Goal: Transaction & Acquisition: Book appointment/travel/reservation

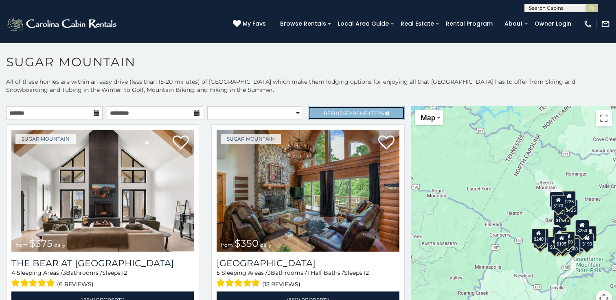
click at [347, 108] on link "Refine Search Filters" at bounding box center [356, 113] width 96 height 14
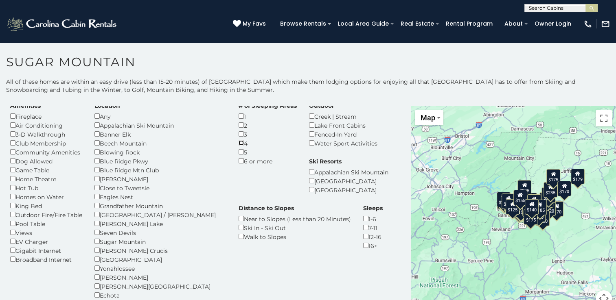
scroll to position [26, 0]
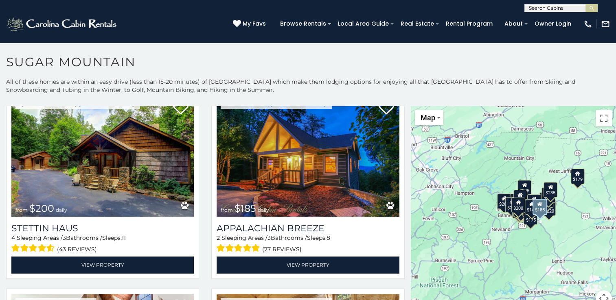
scroll to position [269, 0]
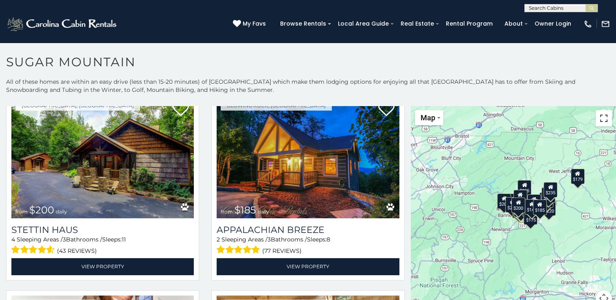
click at [598, 119] on button "Toggle fullscreen view" at bounding box center [603, 118] width 16 height 16
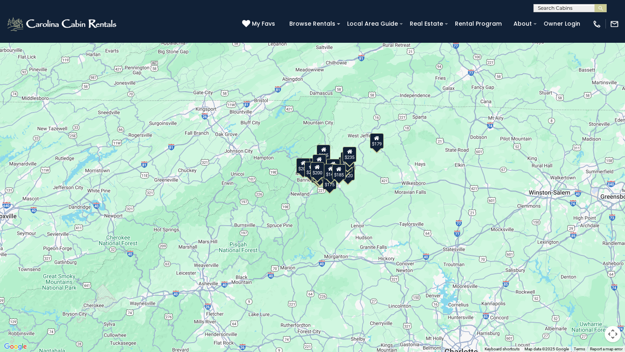
click at [615, 18] on button "Toggle fullscreen view" at bounding box center [613, 12] width 16 height 16
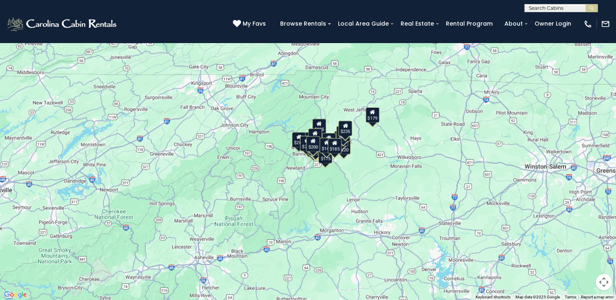
scroll to position [19, 0]
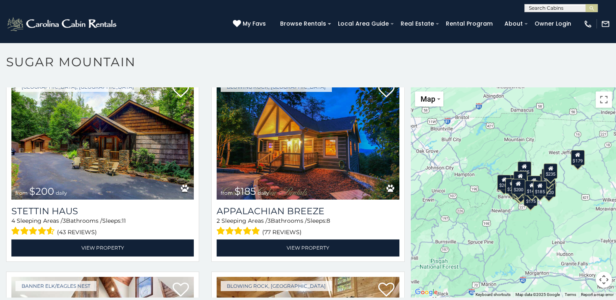
click at [598, 289] on div "$200 $185 $200 $215 $220 $235 $210 $235 $200 $235 $225 $185 $135 $210 $155 $155…" at bounding box center [513, 193] width 205 height 210
click at [601, 280] on button "Map camera controls" at bounding box center [603, 280] width 16 height 16
click at [582, 242] on button "Zoom in" at bounding box center [583, 239] width 16 height 16
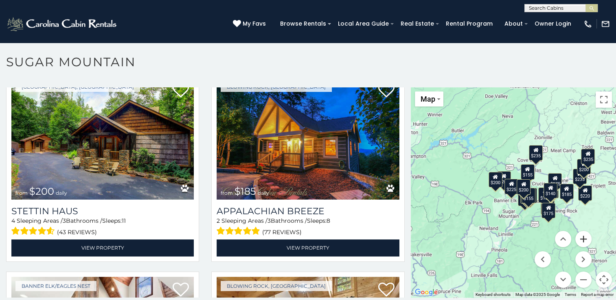
click at [579, 239] on button "Zoom in" at bounding box center [583, 239] width 16 height 16
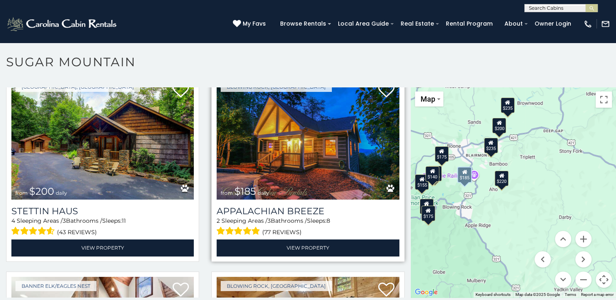
drag, startPoint x: 512, startPoint y: 220, endPoint x: 349, endPoint y: 198, distance: 163.9
click at [349, 88] on main "**********" at bounding box center [308, 88] width 616 height 0
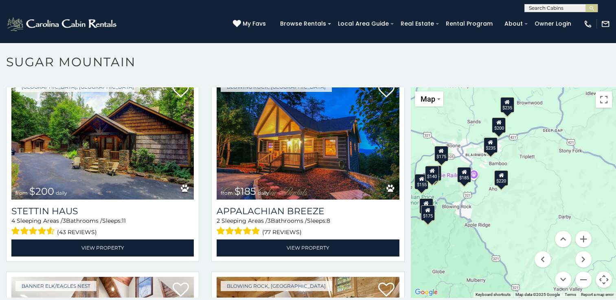
click at [528, 179] on div "$200 $185 $200 $215 $220 $235 $210 $235 $200 $235 $225 $185 $135 $210 $155 $155…" at bounding box center [513, 193] width 205 height 210
click at [501, 175] on div "$220" at bounding box center [501, 177] width 14 height 15
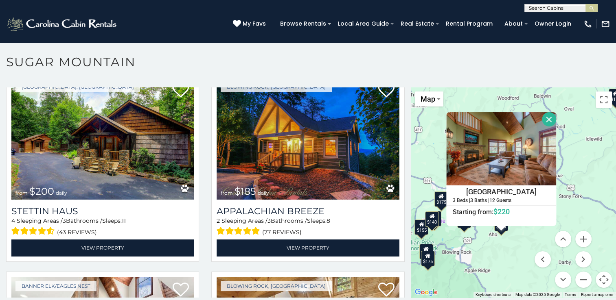
click at [576, 203] on div "$200 $185 $200 $215 $220 $235 $210 $235 $200 $235 $225 $185 $135 $210 $155 $155…" at bounding box center [513, 193] width 205 height 210
click at [543, 118] on button "Close" at bounding box center [549, 119] width 14 height 14
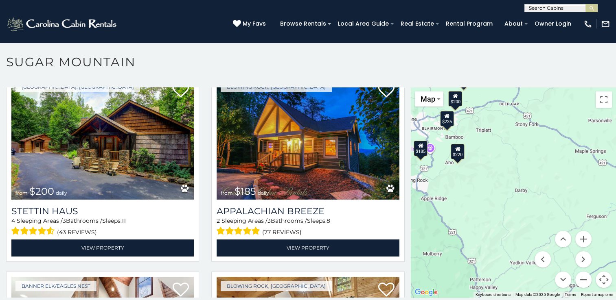
drag, startPoint x: 544, startPoint y: 198, endPoint x: 498, endPoint y: 125, distance: 85.9
click at [498, 125] on div "$200 $185 $200 $215 $220 $235 $210 $235 $200 $235 $225 $185 $135 $210 $155 $155…" at bounding box center [513, 193] width 205 height 210
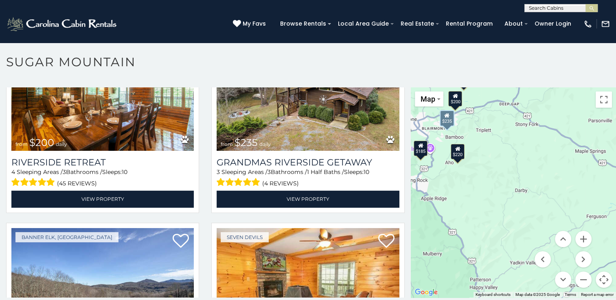
scroll to position [1121, 0]
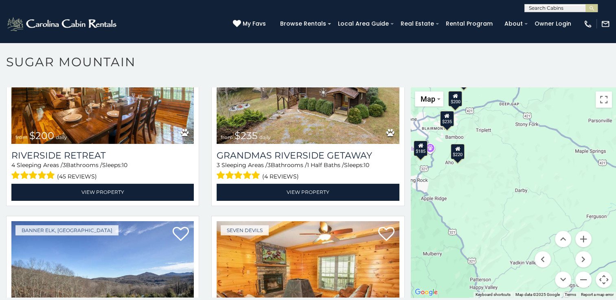
click at [569, 213] on div "$200 $185 $200 $215 $220 $235 $210 $235 $200 $235 $225 $185 $135 $210 $155 $155…" at bounding box center [513, 193] width 205 height 210
click at [600, 283] on button "Map camera controls" at bounding box center [603, 280] width 16 height 16
click at [450, 95] on div "Map Satellite Map Labels" at bounding box center [439, 99] width 49 height 15
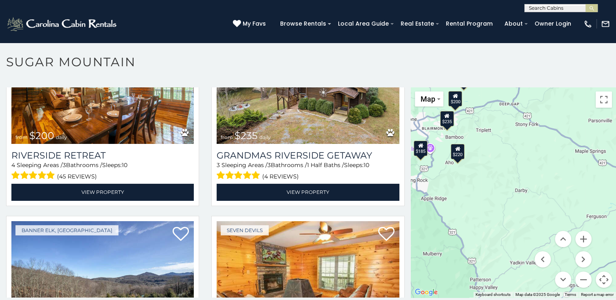
click at [450, 95] on div "Map Satellite Map Labels" at bounding box center [439, 99] width 49 height 15
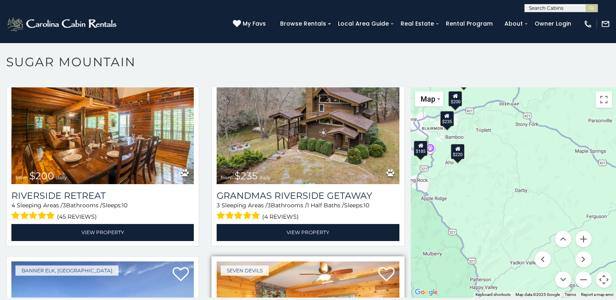
scroll to position [1076, 0]
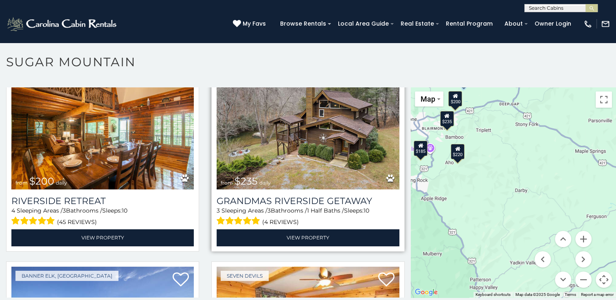
click at [311, 128] on img at bounding box center [308, 129] width 182 height 122
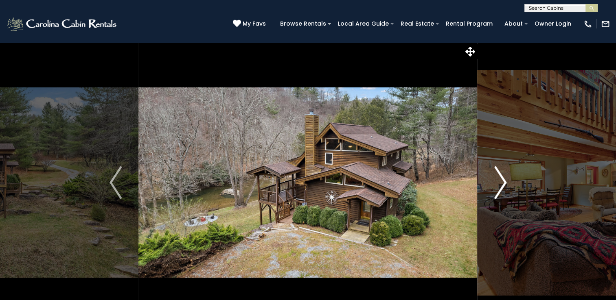
click at [500, 170] on img "Next" at bounding box center [500, 182] width 12 height 33
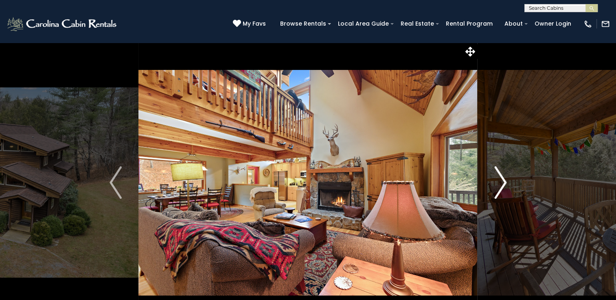
click at [500, 170] on img "Next" at bounding box center [500, 182] width 12 height 33
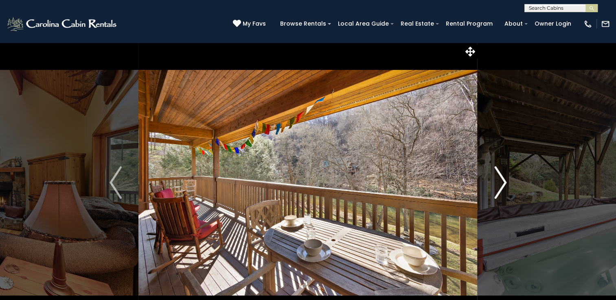
click at [500, 170] on img "Next" at bounding box center [500, 182] width 12 height 33
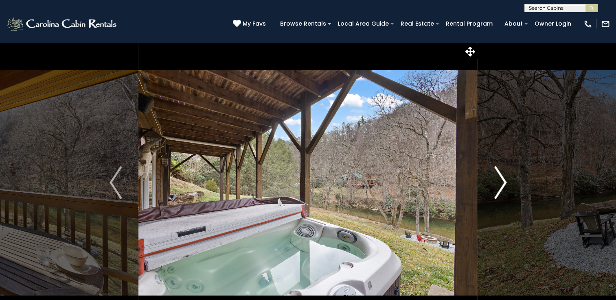
click at [500, 170] on img "Next" at bounding box center [500, 182] width 12 height 33
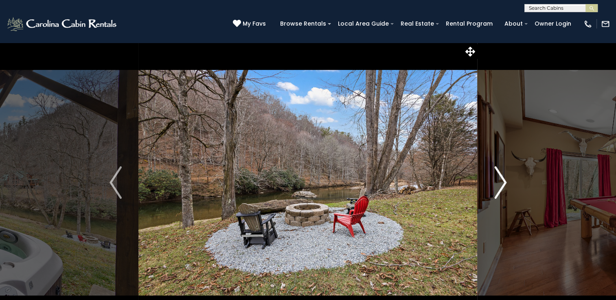
click at [500, 170] on img "Next" at bounding box center [500, 182] width 12 height 33
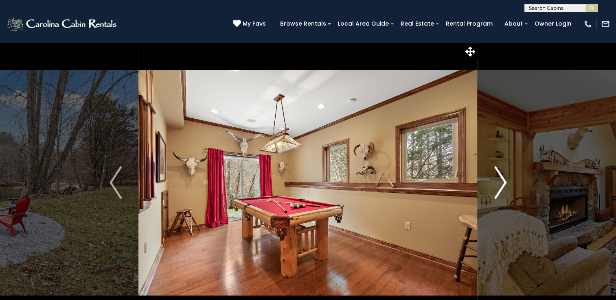
click at [500, 170] on img "Next" at bounding box center [500, 182] width 12 height 33
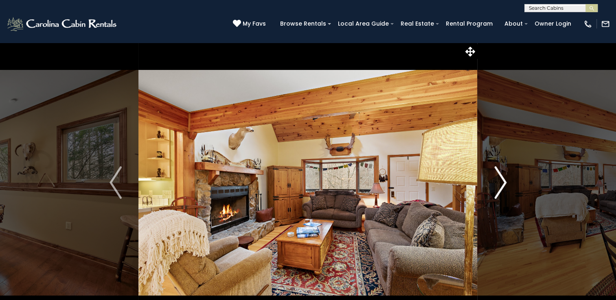
click at [500, 170] on img "Next" at bounding box center [500, 182] width 12 height 33
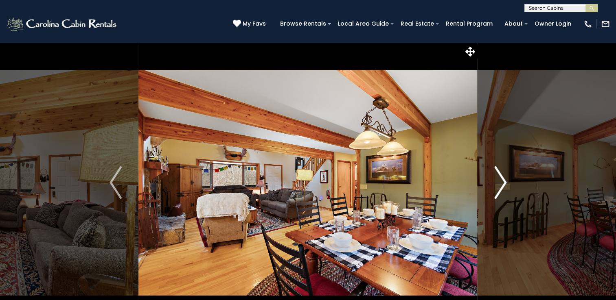
click at [500, 170] on img "Next" at bounding box center [500, 182] width 12 height 33
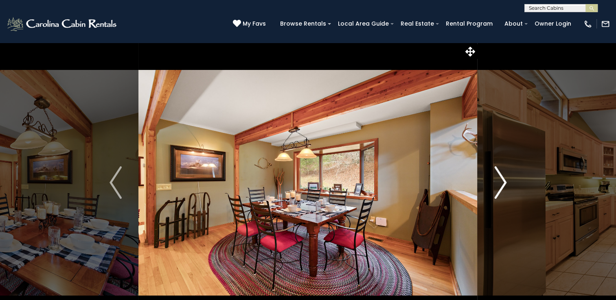
click at [500, 170] on img "Next" at bounding box center [500, 182] width 12 height 33
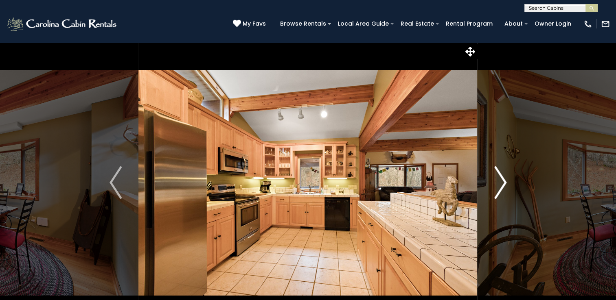
click at [500, 170] on img "Next" at bounding box center [500, 182] width 12 height 33
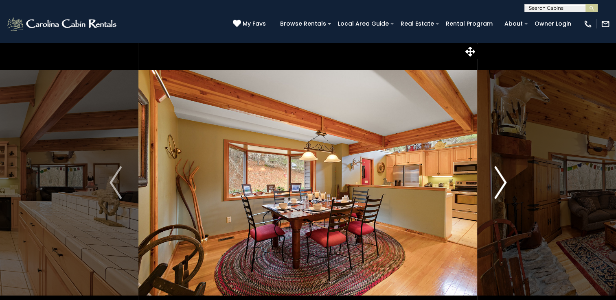
click at [500, 170] on img "Next" at bounding box center [500, 182] width 12 height 33
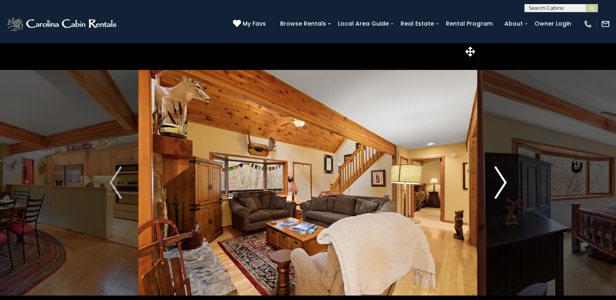
click at [500, 170] on img "Next" at bounding box center [500, 182] width 12 height 33
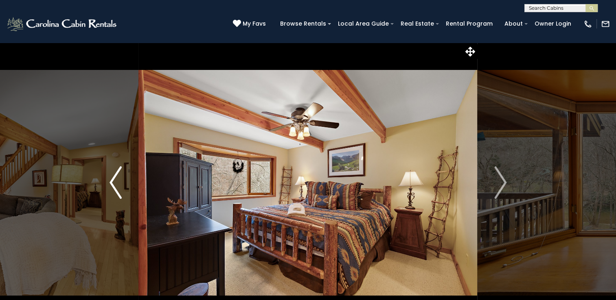
click at [115, 173] on img "Previous" at bounding box center [115, 182] width 12 height 33
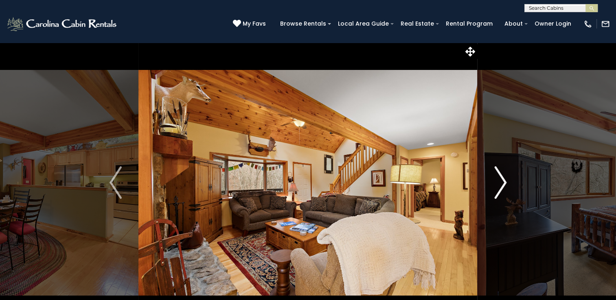
click at [495, 192] on img "Next" at bounding box center [500, 182] width 12 height 33
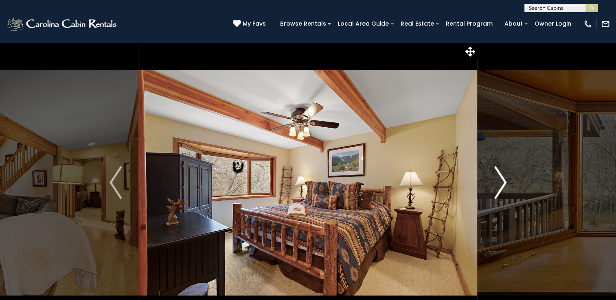
click at [495, 192] on img "Next" at bounding box center [500, 182] width 12 height 33
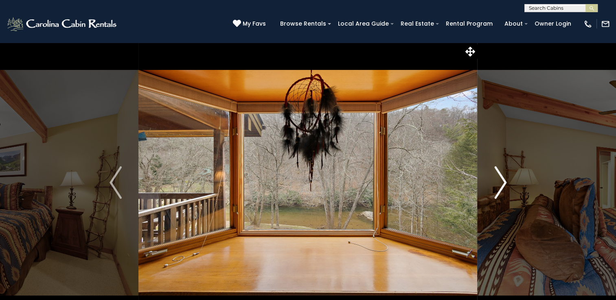
click at [495, 192] on img "Next" at bounding box center [500, 182] width 12 height 33
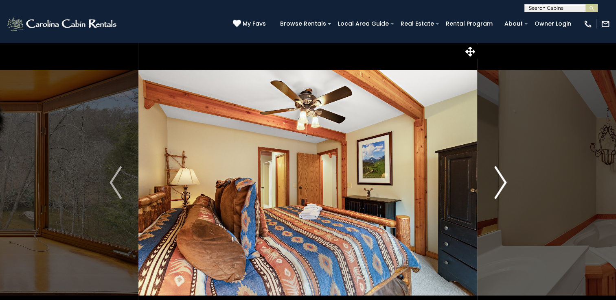
click at [495, 192] on img "Next" at bounding box center [500, 182] width 12 height 33
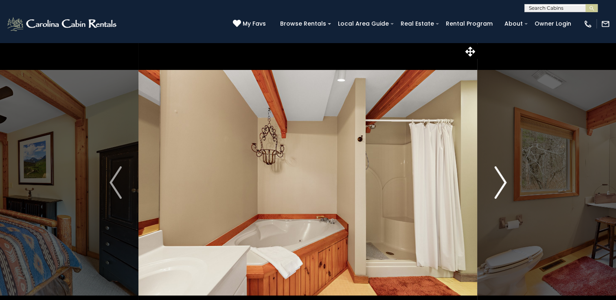
click at [495, 192] on img "Next" at bounding box center [500, 182] width 12 height 33
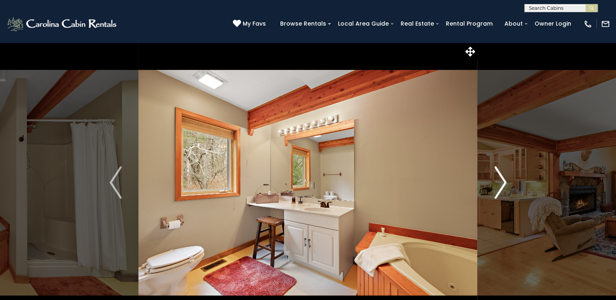
click at [495, 192] on img "Next" at bounding box center [500, 182] width 12 height 33
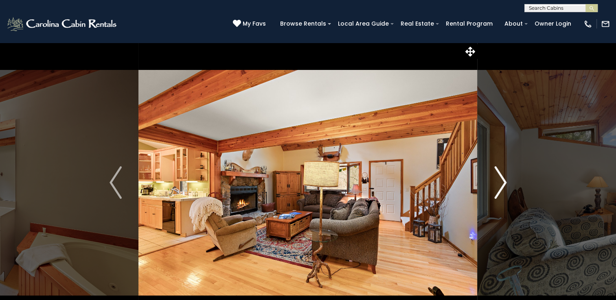
click at [495, 192] on img "Next" at bounding box center [500, 182] width 12 height 33
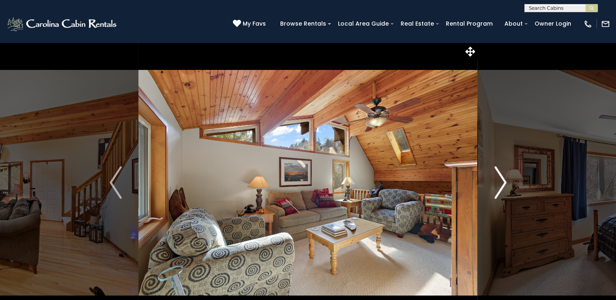
click at [495, 192] on img "Next" at bounding box center [500, 182] width 12 height 33
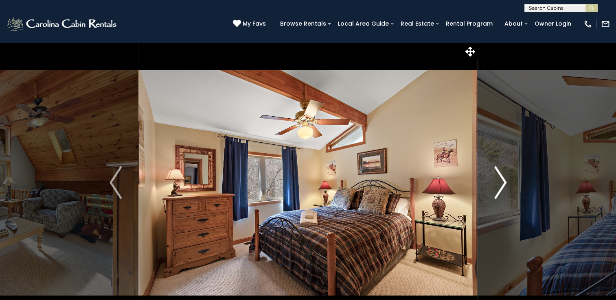
click at [495, 192] on img "Next" at bounding box center [500, 182] width 12 height 33
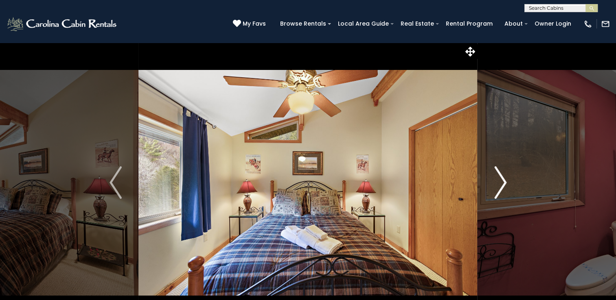
click at [495, 192] on img "Next" at bounding box center [500, 182] width 12 height 33
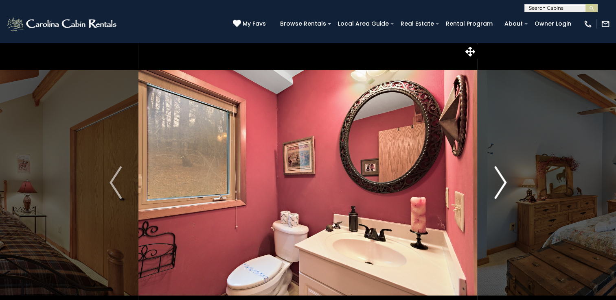
click at [495, 192] on img "Next" at bounding box center [500, 182] width 12 height 33
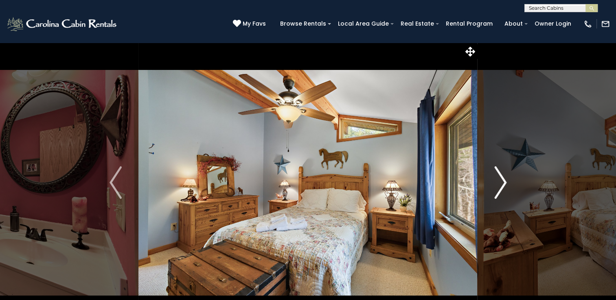
click at [495, 192] on img "Next" at bounding box center [500, 182] width 12 height 33
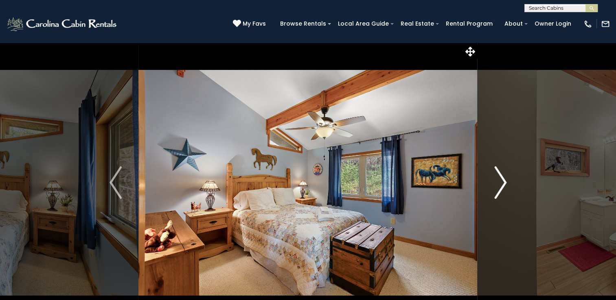
click at [495, 192] on img "Next" at bounding box center [500, 182] width 12 height 33
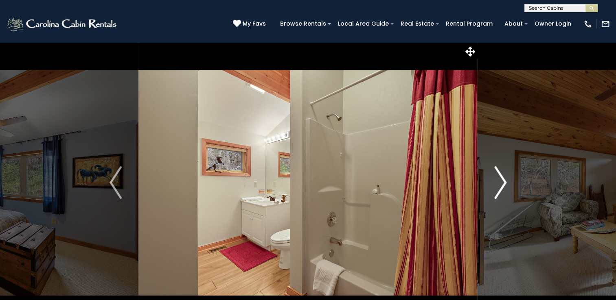
click at [495, 192] on img "Next" at bounding box center [500, 182] width 12 height 33
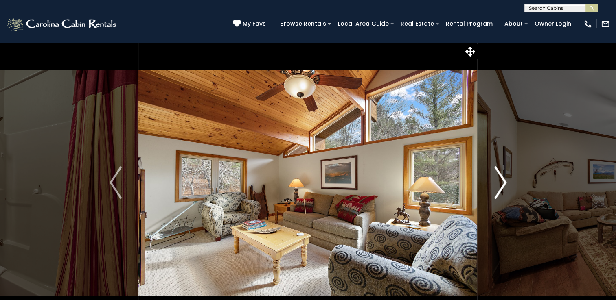
click at [495, 192] on img "Next" at bounding box center [500, 182] width 12 height 33
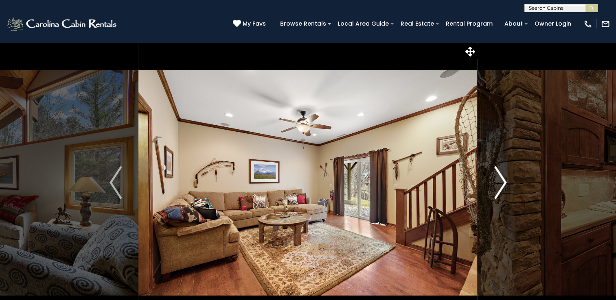
click at [495, 192] on img "Next" at bounding box center [500, 182] width 12 height 33
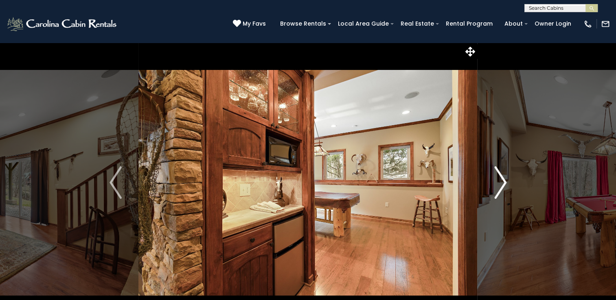
click at [495, 192] on img "Next" at bounding box center [500, 182] width 12 height 33
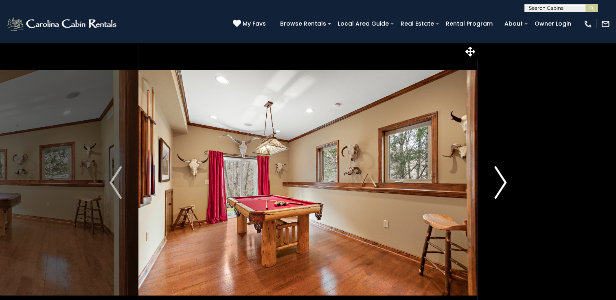
click at [495, 192] on img "Next" at bounding box center [500, 182] width 12 height 33
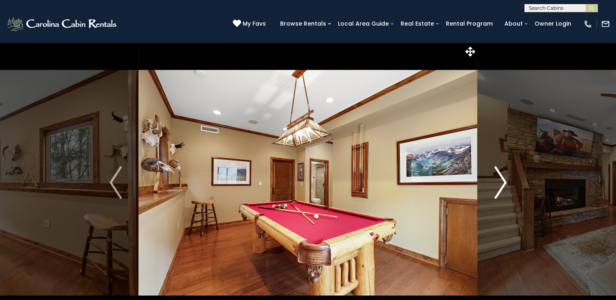
click at [495, 192] on img "Next" at bounding box center [500, 182] width 12 height 33
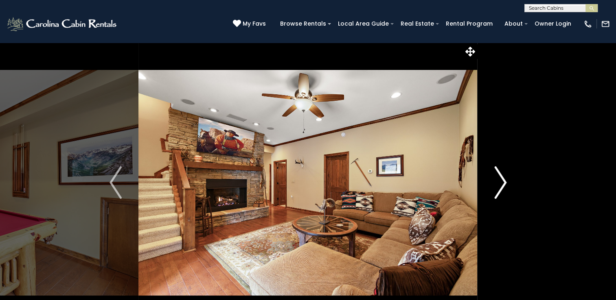
click at [495, 192] on img "Next" at bounding box center [500, 182] width 12 height 33
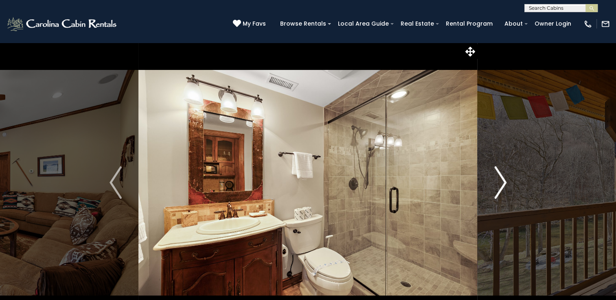
click at [495, 192] on img "Next" at bounding box center [500, 182] width 12 height 33
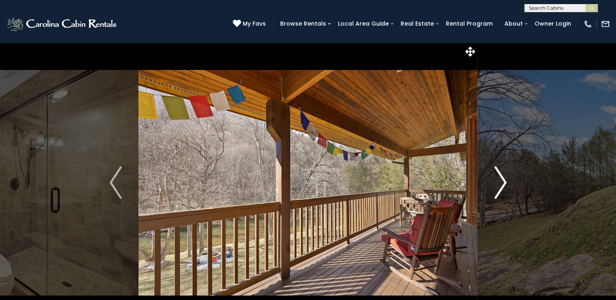
click at [495, 192] on img "Next" at bounding box center [500, 182] width 12 height 33
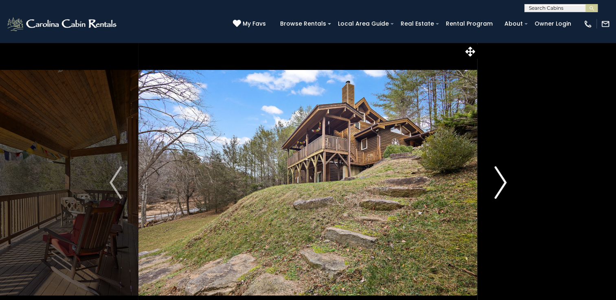
click at [495, 192] on img "Next" at bounding box center [500, 182] width 12 height 33
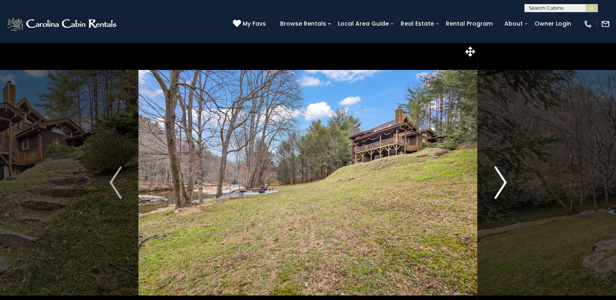
click at [495, 192] on img "Next" at bounding box center [500, 182] width 12 height 33
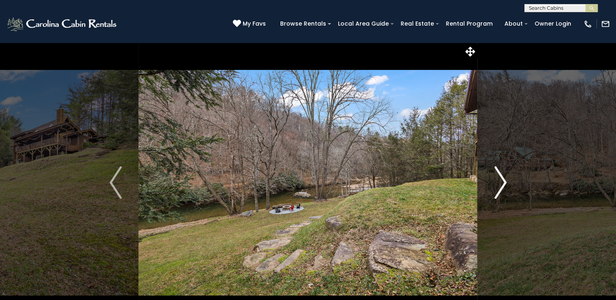
click at [495, 192] on img "Next" at bounding box center [500, 182] width 12 height 33
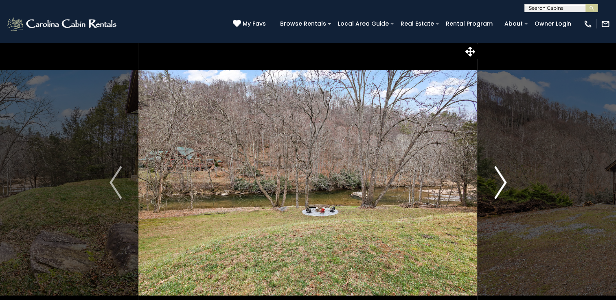
click at [495, 192] on img "Next" at bounding box center [500, 182] width 12 height 33
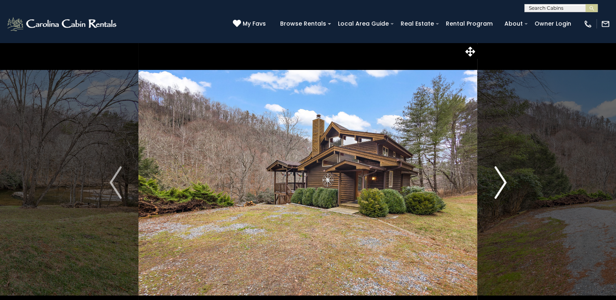
click at [495, 192] on img "Next" at bounding box center [500, 182] width 12 height 33
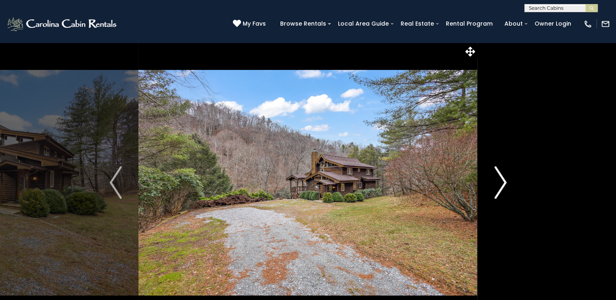
click at [495, 192] on img "Next" at bounding box center [500, 182] width 12 height 33
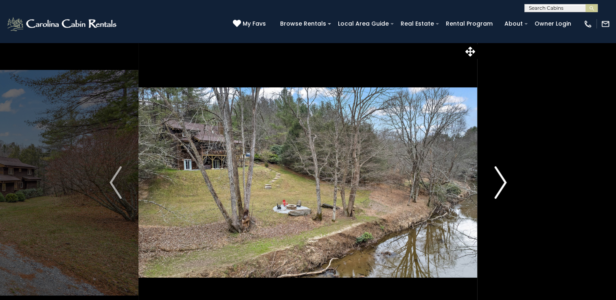
click at [495, 192] on img "Next" at bounding box center [500, 182] width 12 height 33
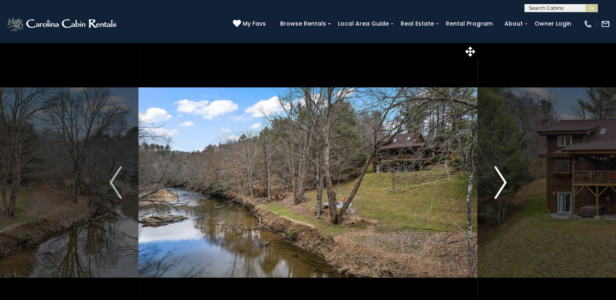
click at [495, 192] on img "Next" at bounding box center [500, 182] width 12 height 33
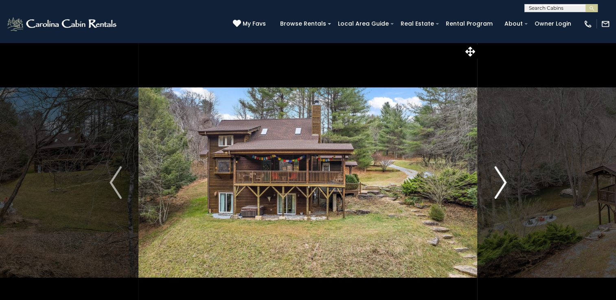
click at [495, 192] on img "Next" at bounding box center [500, 182] width 12 height 33
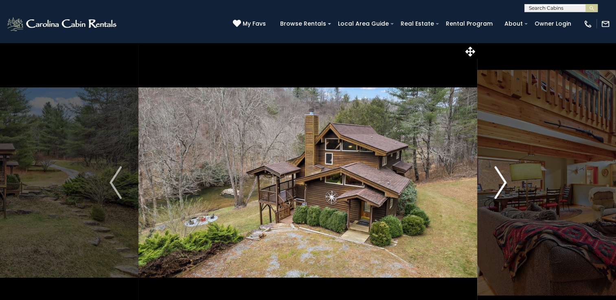
click at [495, 192] on img "Next" at bounding box center [500, 182] width 12 height 33
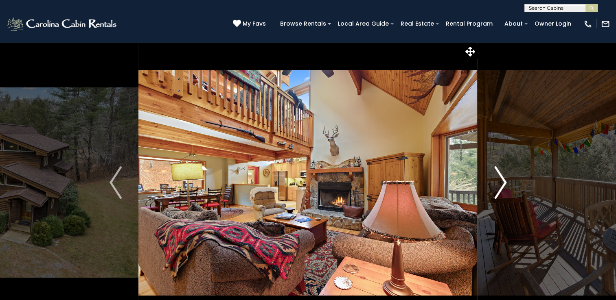
click at [495, 192] on img "Next" at bounding box center [500, 182] width 12 height 33
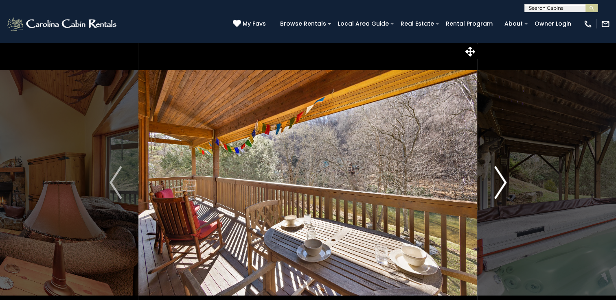
click at [495, 192] on img "Next" at bounding box center [500, 182] width 12 height 33
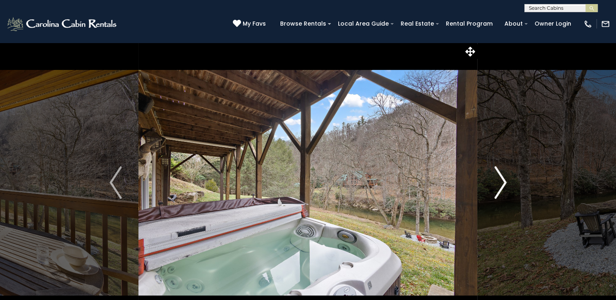
click at [495, 192] on img "Next" at bounding box center [500, 182] width 12 height 33
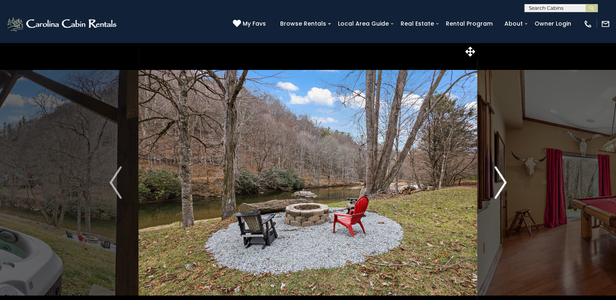
click at [495, 192] on img "Next" at bounding box center [500, 182] width 12 height 33
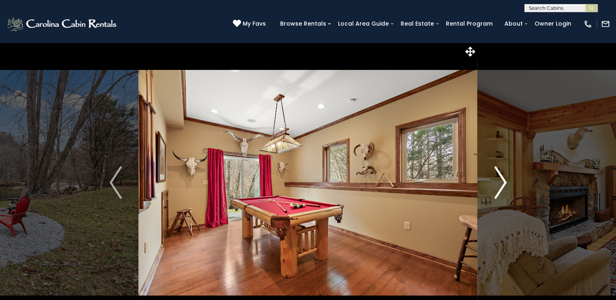
click at [495, 192] on img "Next" at bounding box center [500, 182] width 12 height 33
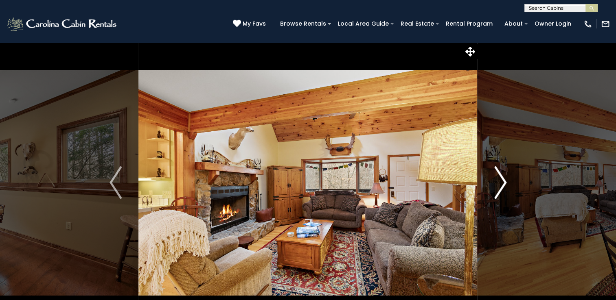
click at [495, 192] on img "Next" at bounding box center [500, 182] width 12 height 33
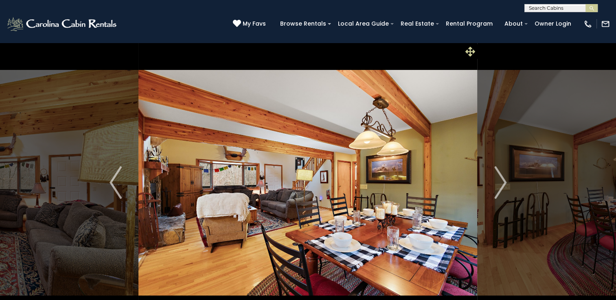
click at [468, 50] on icon at bounding box center [470, 52] width 10 height 10
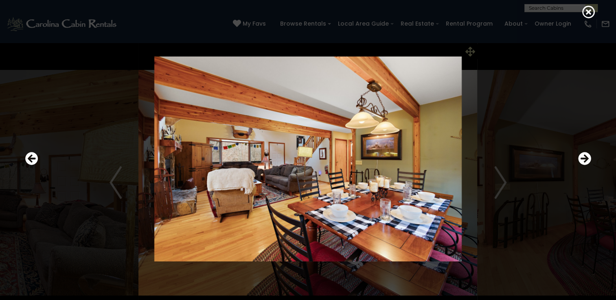
click at [468, 50] on div at bounding box center [308, 159] width 574 height 270
click at [586, 9] on icon at bounding box center [588, 11] width 13 height 13
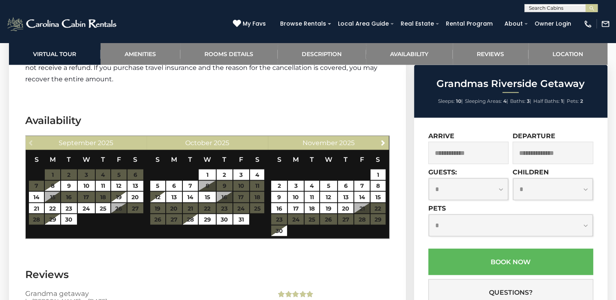
scroll to position [1556, 0]
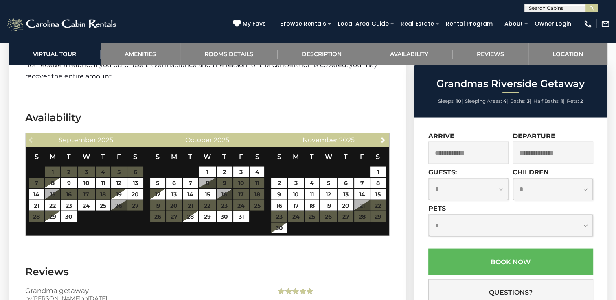
click at [326, 175] on table "S M T W T F S 1 2 3 4 5 6 7 8 9 10 11 12 13 14 15 16 17 18 19 20 21 22 23 24 25…" at bounding box center [328, 190] width 115 height 87
click at [387, 138] on link "Next" at bounding box center [383, 140] width 10 height 10
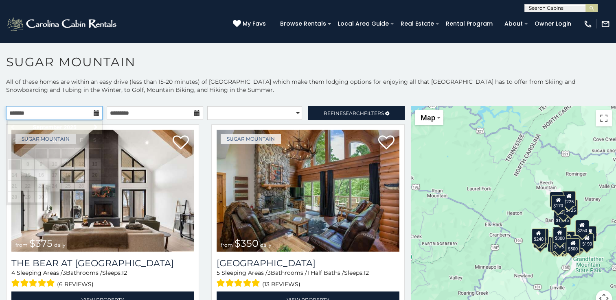
click at [60, 113] on input "text" at bounding box center [54, 113] width 96 height 14
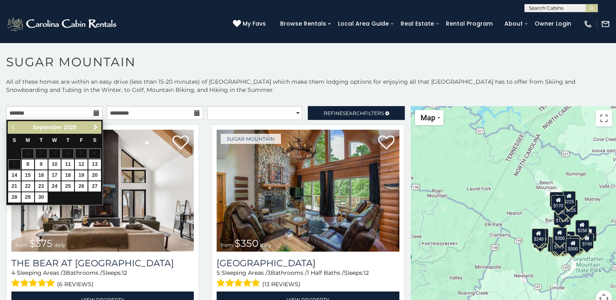
click at [99, 129] on link "Next" at bounding box center [95, 128] width 10 height 10
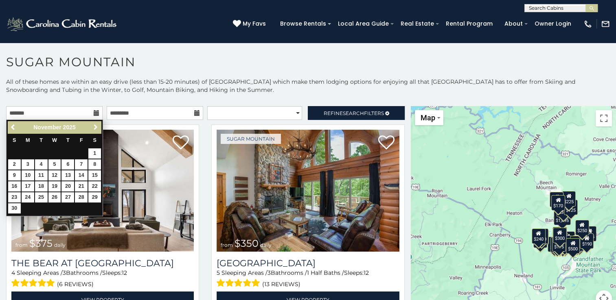
click at [99, 129] on link "Next" at bounding box center [95, 128] width 10 height 10
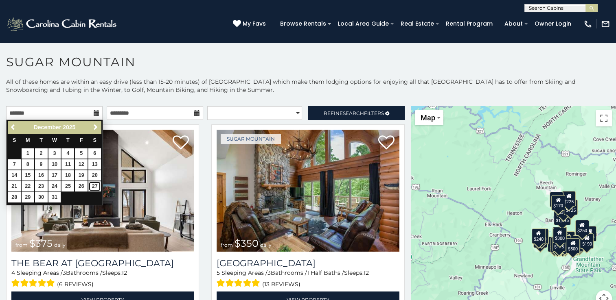
click at [94, 187] on link "27" at bounding box center [94, 187] width 13 height 10
type input "**********"
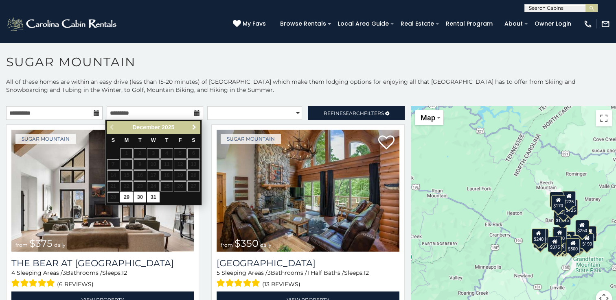
click at [193, 127] on span "Next" at bounding box center [194, 127] width 7 height 7
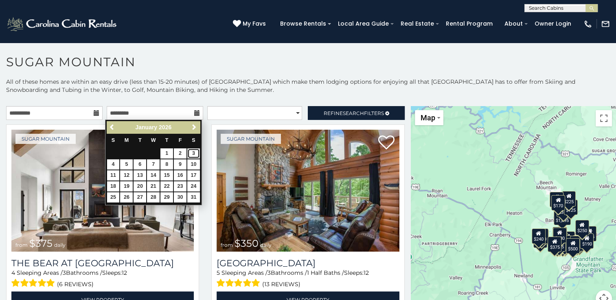
click at [192, 153] on link "3" at bounding box center [193, 154] width 13 height 10
type input "**********"
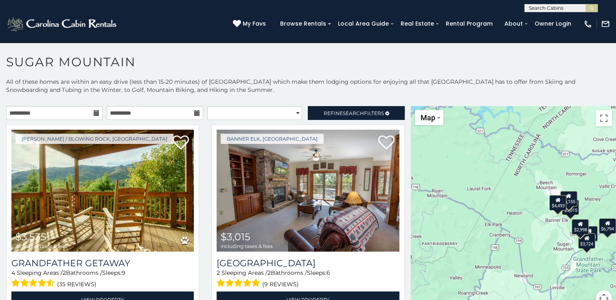
click at [271, 120] on div "**********" at bounding box center [205, 115] width 411 height 18
click at [274, 114] on select "**********" at bounding box center [254, 113] width 95 height 14
click at [323, 103] on div "**********" at bounding box center [308, 203] width 616 height 251
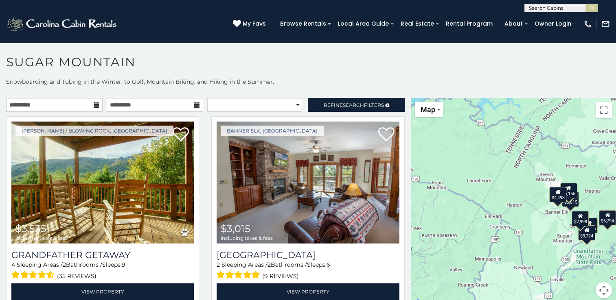
scroll to position [10, 0]
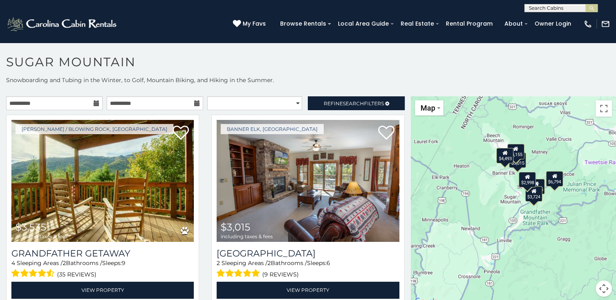
drag, startPoint x: 573, startPoint y: 159, endPoint x: 520, endPoint y: 121, distance: 65.5
click at [520, 121] on div "$3,535 $3,015 $3,724 $5,155 $4,493 $2,998 $6,794" at bounding box center [513, 201] width 205 height 210
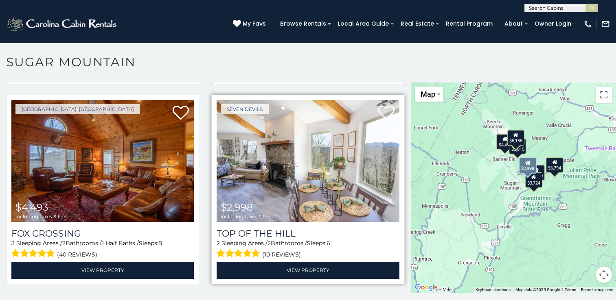
scroll to position [404, 0]
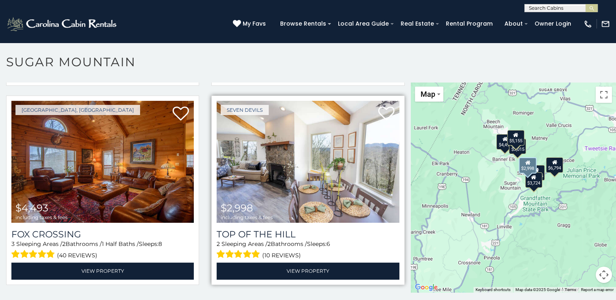
click at [307, 167] on img at bounding box center [308, 162] width 182 height 122
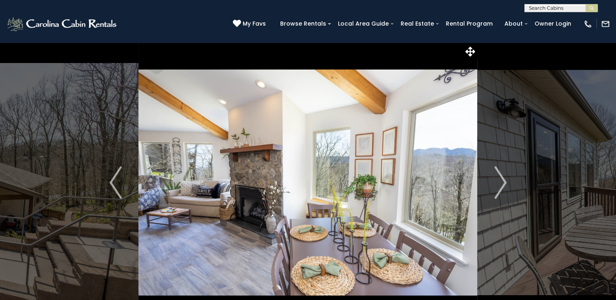
scroll to position [20, 0]
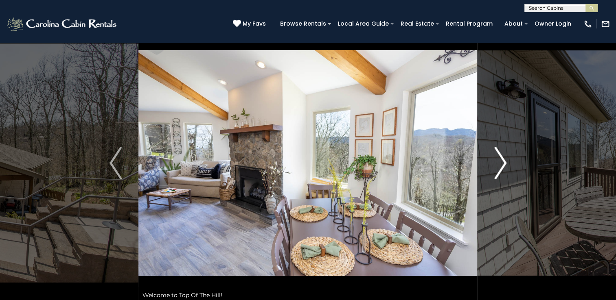
click at [502, 173] on img "Next" at bounding box center [500, 163] width 12 height 33
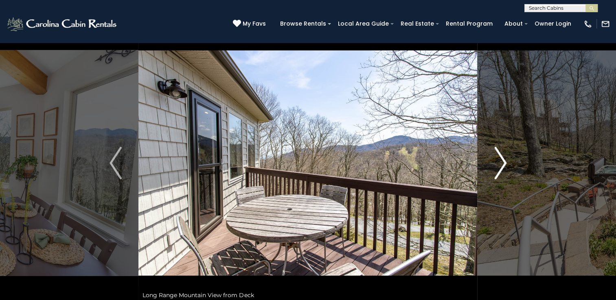
click at [502, 173] on img "Next" at bounding box center [500, 163] width 12 height 33
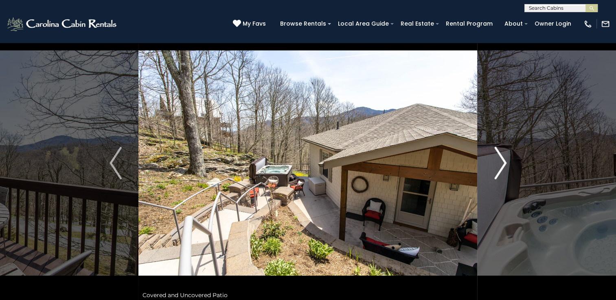
click at [502, 173] on img "Next" at bounding box center [500, 163] width 12 height 33
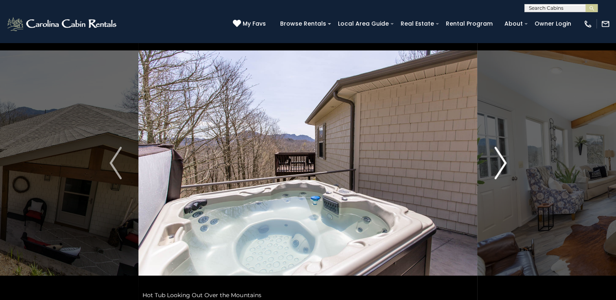
click at [502, 173] on img "Next" at bounding box center [500, 163] width 12 height 33
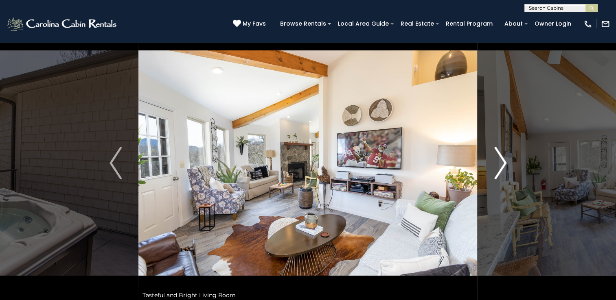
click at [502, 173] on img "Next" at bounding box center [500, 163] width 12 height 33
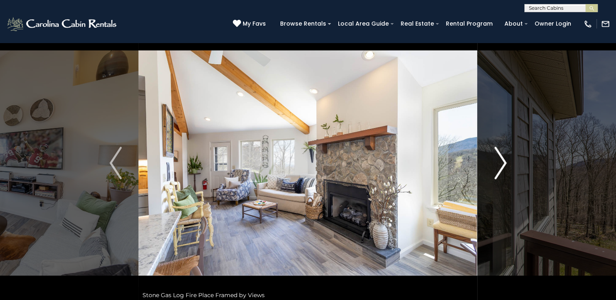
click at [502, 173] on img "Next" at bounding box center [500, 163] width 12 height 33
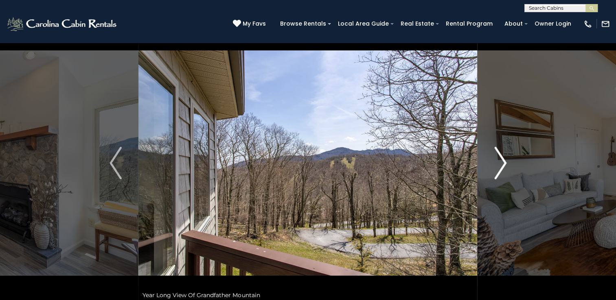
click at [502, 173] on img "Next" at bounding box center [500, 163] width 12 height 33
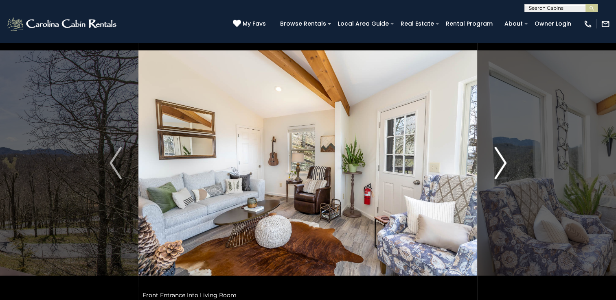
click at [502, 173] on img "Next" at bounding box center [500, 163] width 12 height 33
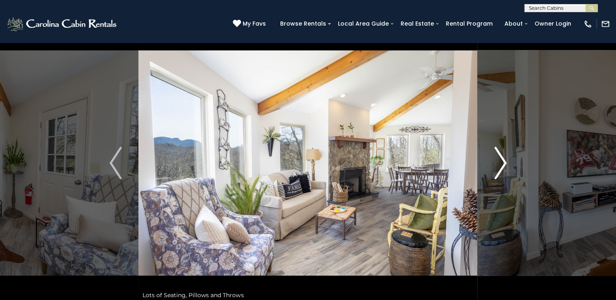
click at [502, 173] on img "Next" at bounding box center [500, 163] width 12 height 33
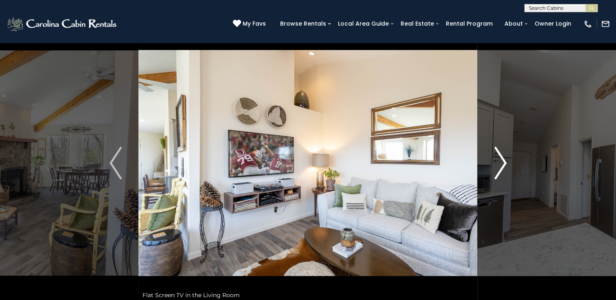
click at [502, 173] on img "Next" at bounding box center [500, 163] width 12 height 33
